Goal: Information Seeking & Learning: Learn about a topic

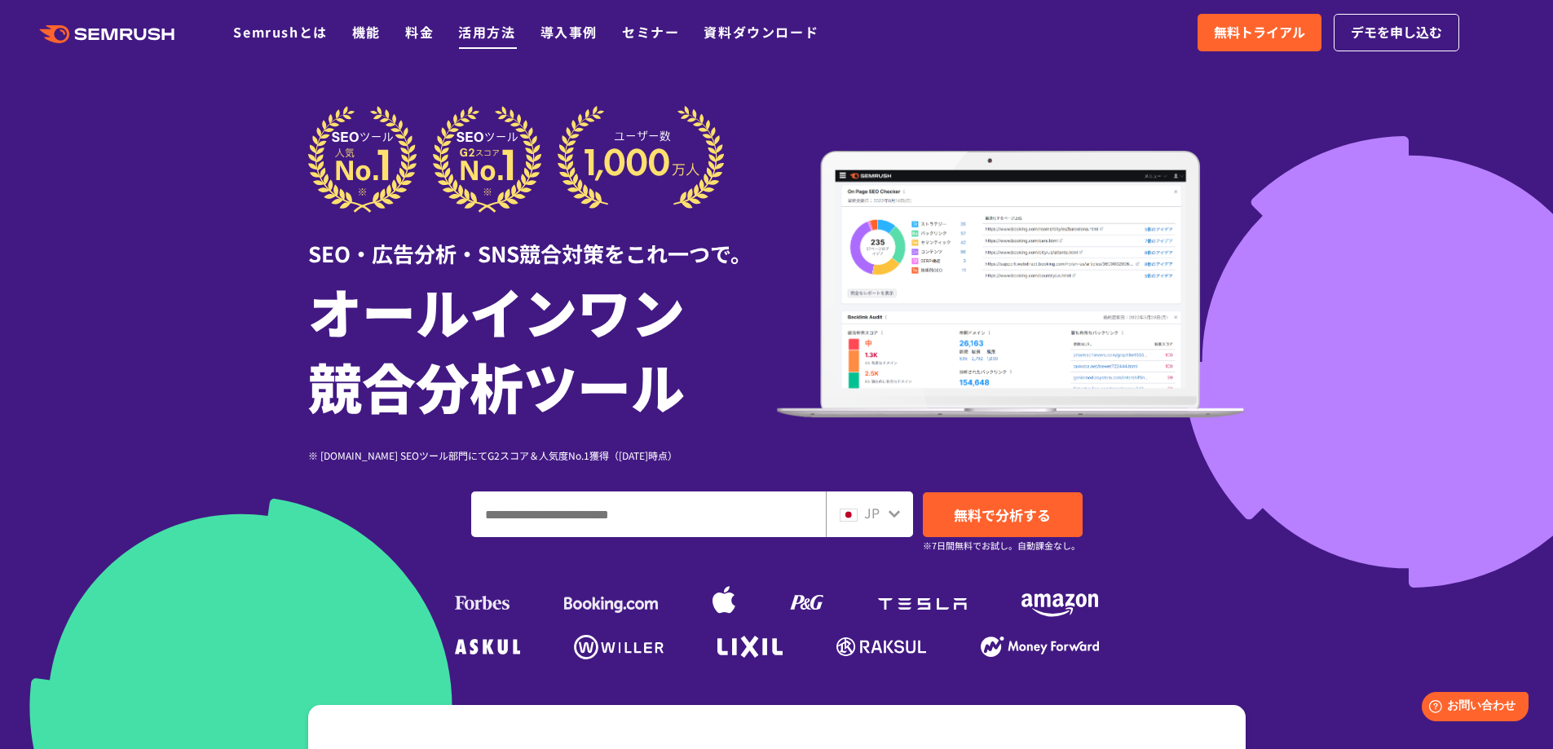
click at [487, 33] on link "活用方法" at bounding box center [486, 32] width 57 height 20
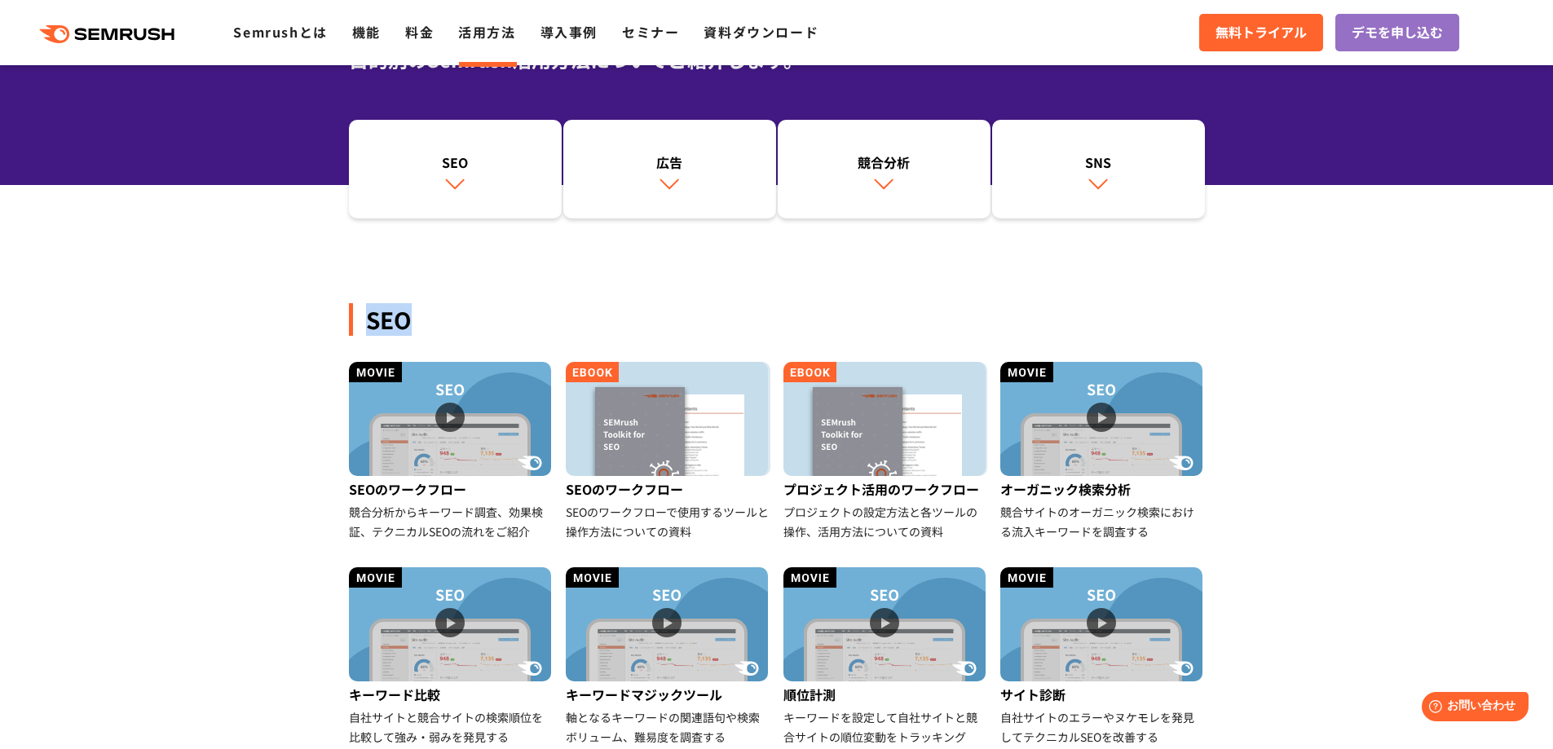
drag, startPoint x: 386, startPoint y: 320, endPoint x: 408, endPoint y: 324, distance: 22.5
click at [408, 324] on div "SEO" at bounding box center [777, 319] width 856 height 33
copy div "SEO"
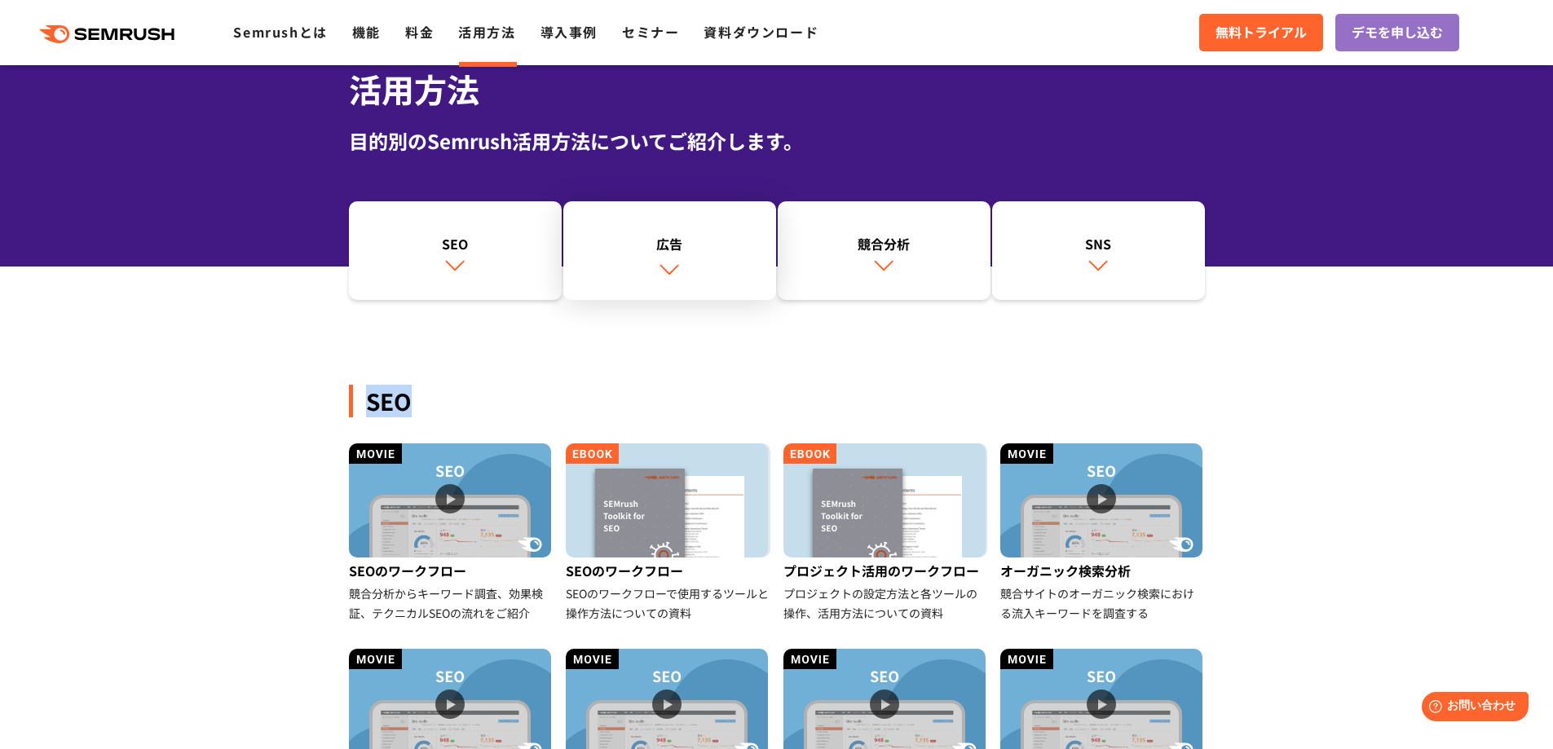
click at [667, 254] on link "広告" at bounding box center [669, 250] width 213 height 99
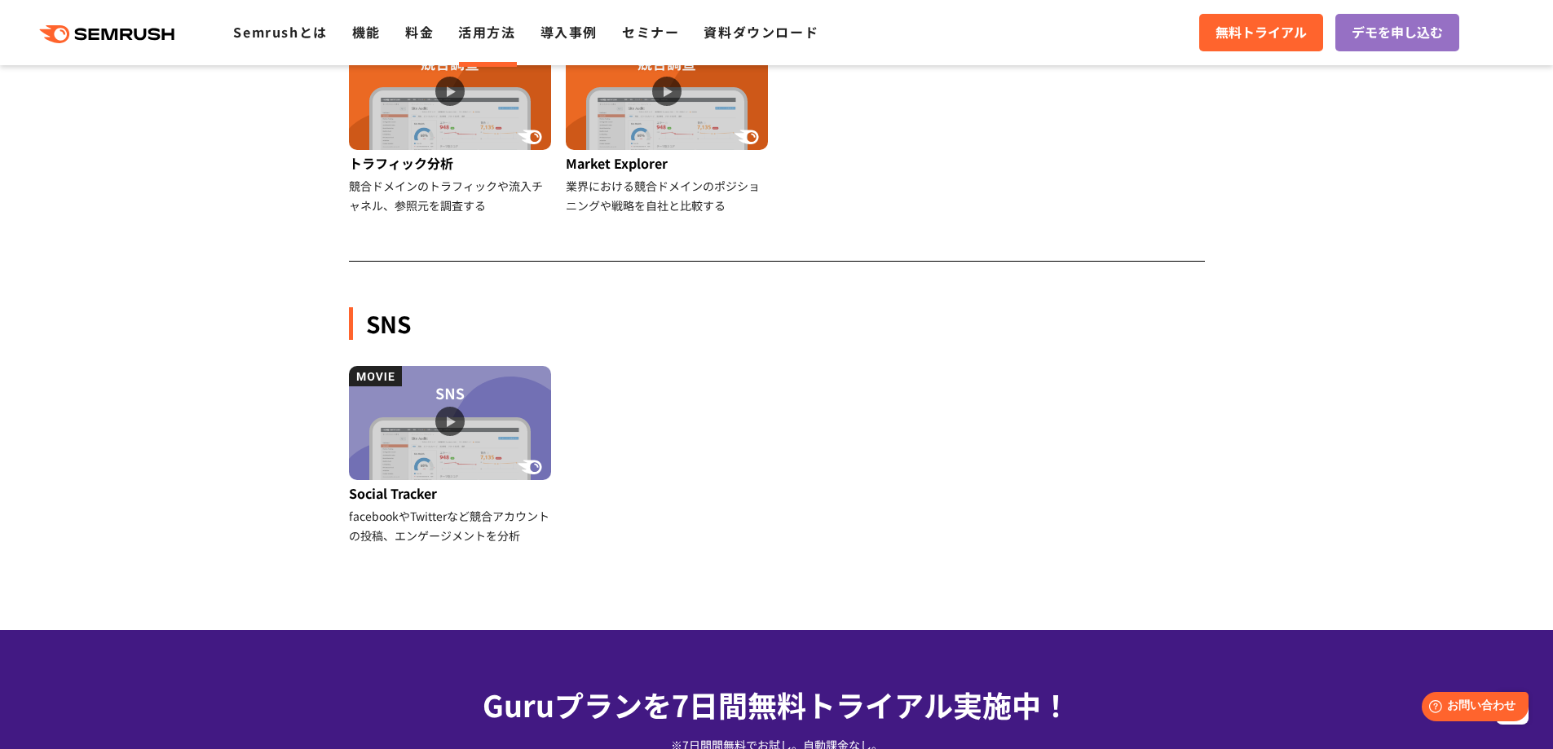
scroll to position [1563, 0]
